Goal: Information Seeking & Learning: Understand process/instructions

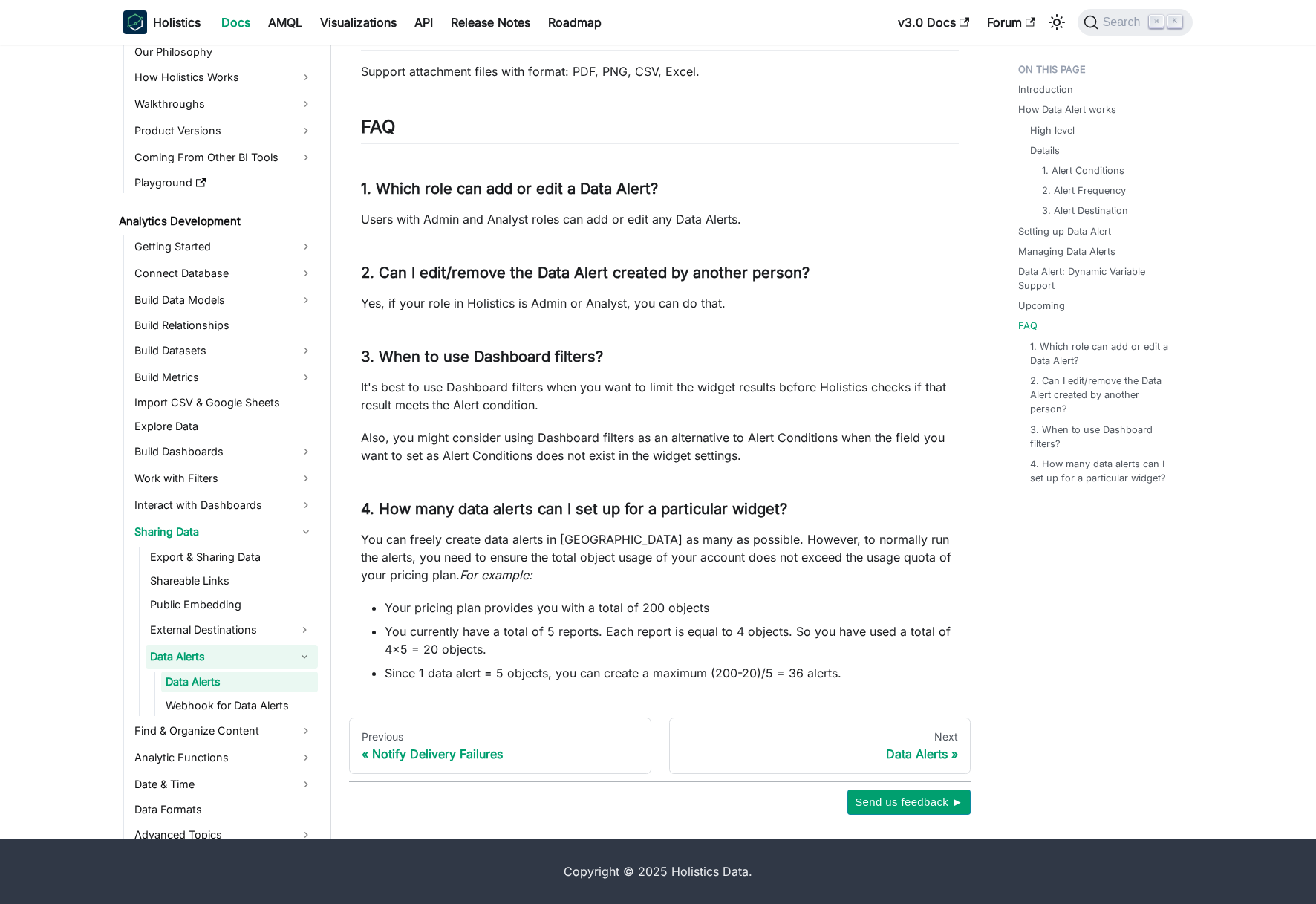
scroll to position [25, 0]
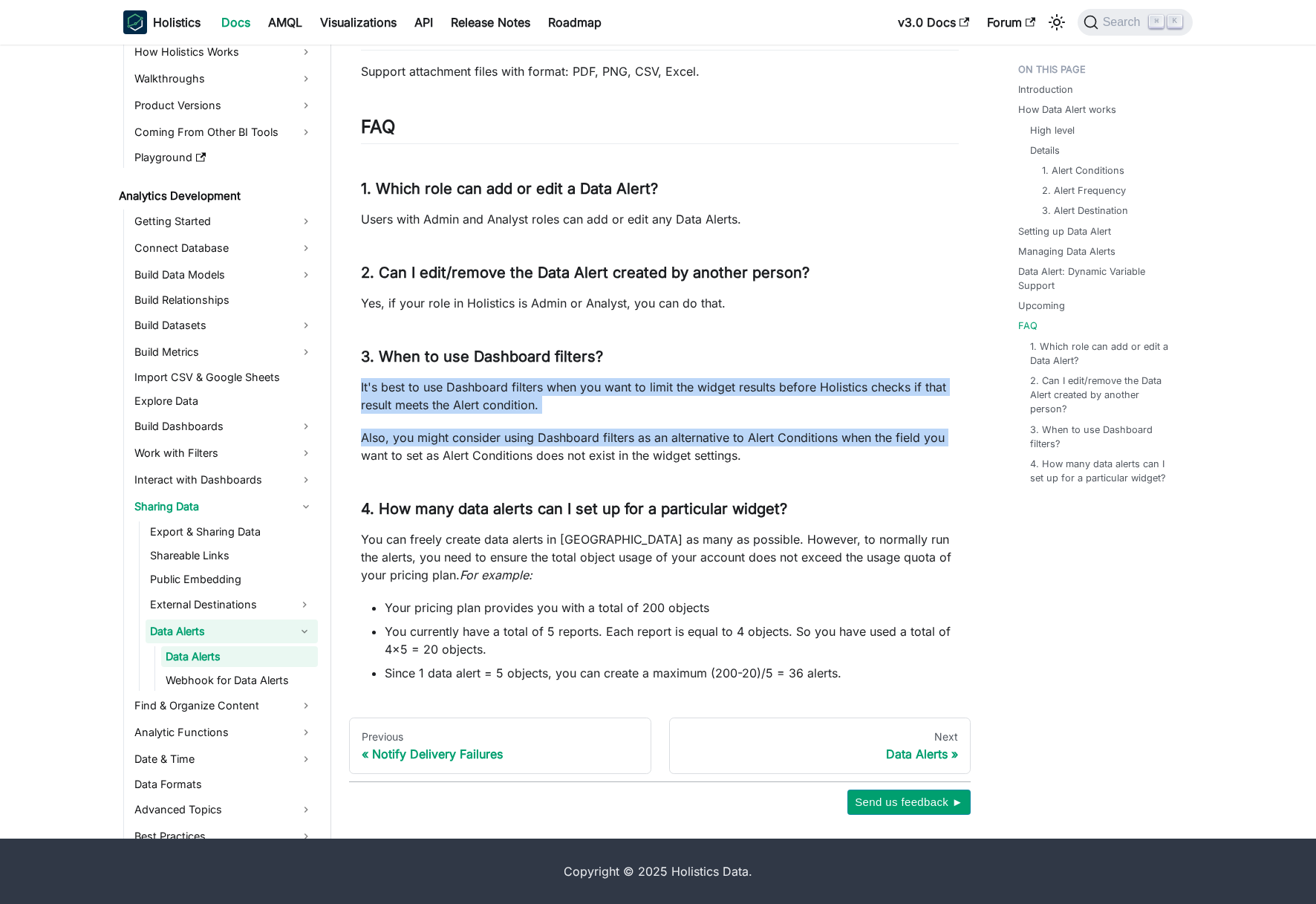
drag, startPoint x: 361, startPoint y: 387, endPoint x: 363, endPoint y: 463, distance: 76.0
click at [950, 759] on div "Data Alerts" at bounding box center [820, 754] width 277 height 15
